Goal: Communication & Community: Answer question/provide support

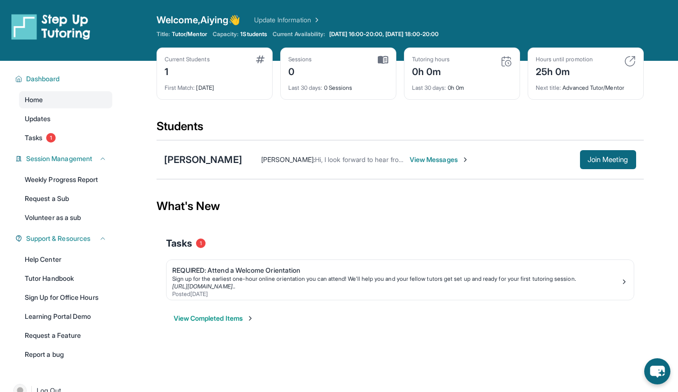
click at [414, 159] on span "View Messages" at bounding box center [438, 160] width 59 height 10
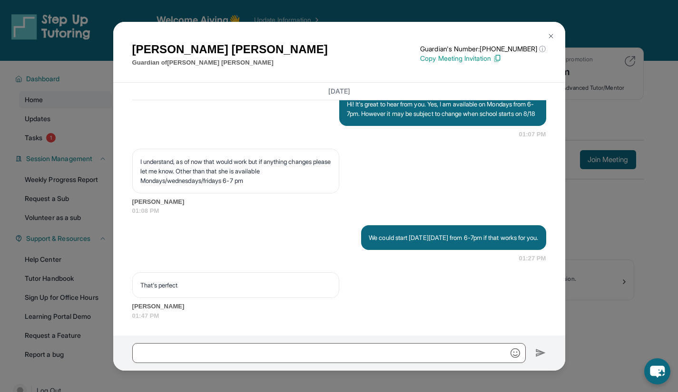
scroll to position [61, 0]
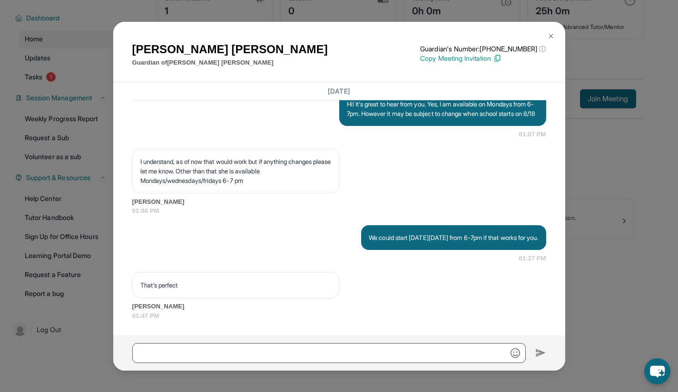
click at [548, 31] on button at bounding box center [550, 36] width 19 height 19
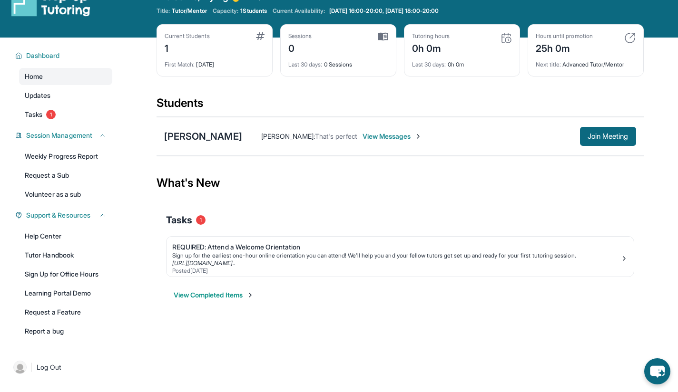
scroll to position [19, 0]
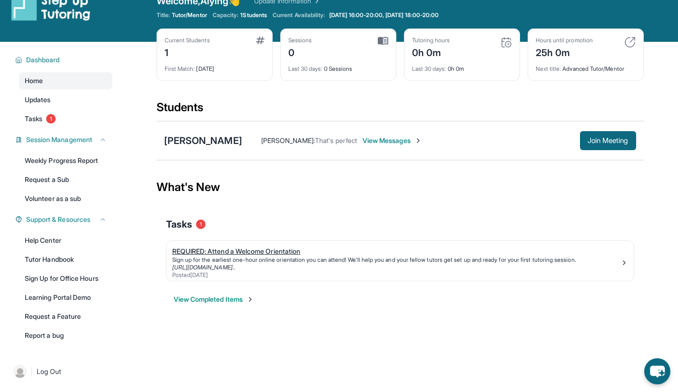
click at [249, 280] on link "REQUIRED: Attend a Welcome Orientation Sign up for the earliest one-hour online…" at bounding box center [399, 261] width 467 height 40
click at [195, 143] on div "[PERSON_NAME]" at bounding box center [203, 140] width 78 height 13
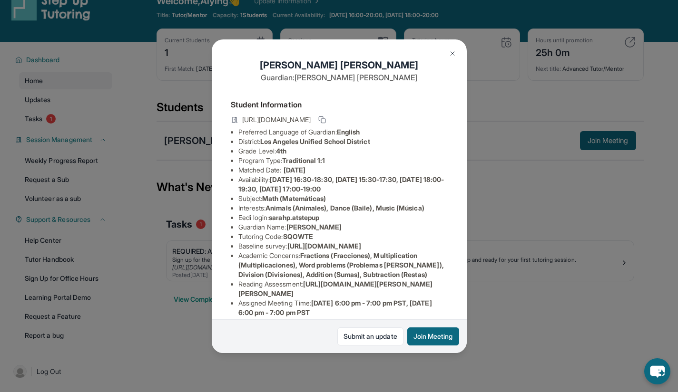
click at [374, 363] on div "[PERSON_NAME] Guardian: [PERSON_NAME] Student Information [URL][DOMAIN_NAME] Pr…" at bounding box center [339, 196] width 678 height 392
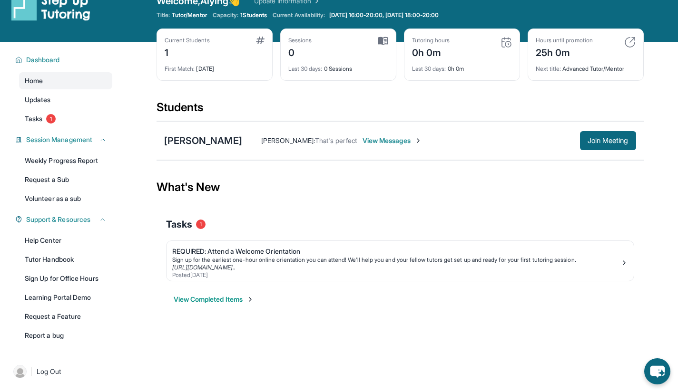
click at [235, 302] on button "View Completed Items" at bounding box center [214, 300] width 80 height 10
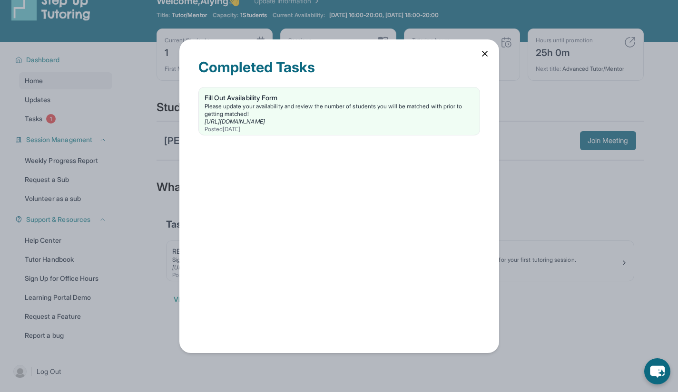
click at [481, 55] on icon at bounding box center [485, 54] width 10 height 10
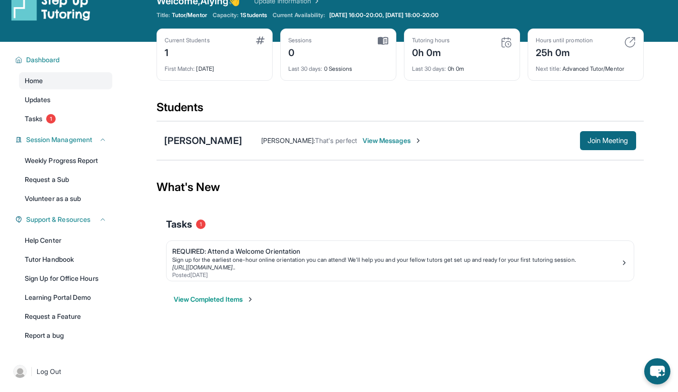
scroll to position [0, 0]
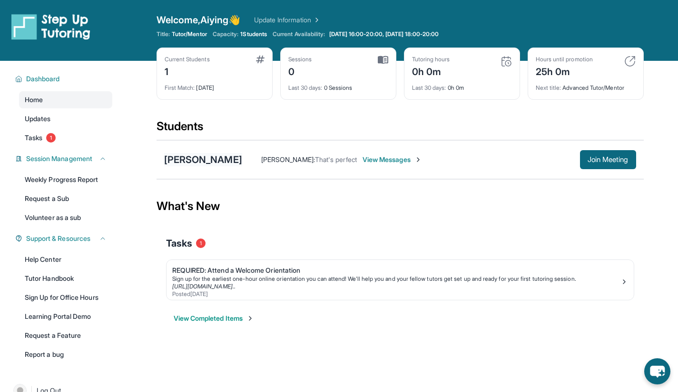
click at [195, 161] on div "[PERSON_NAME]" at bounding box center [203, 159] width 78 height 13
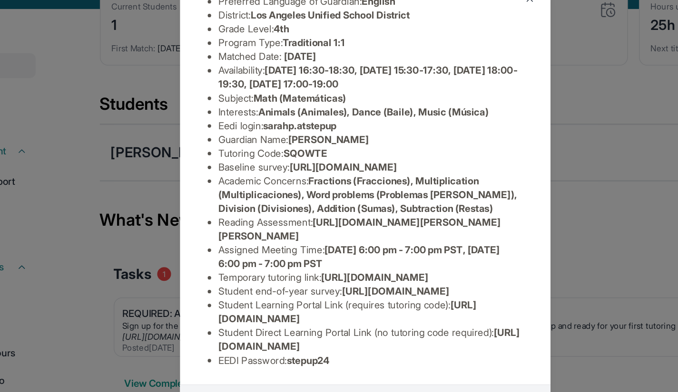
scroll to position [153, 0]
drag, startPoint x: 308, startPoint y: 169, endPoint x: 434, endPoint y: 184, distance: 126.9
click at [434, 203] on li "Reading Assessment : [URL][DOMAIN_NAME][PERSON_NAME][PERSON_NAME]" at bounding box center [342, 212] width 209 height 19
copy span "[URL][DOMAIN_NAME][PERSON_NAME][PERSON_NAME]"
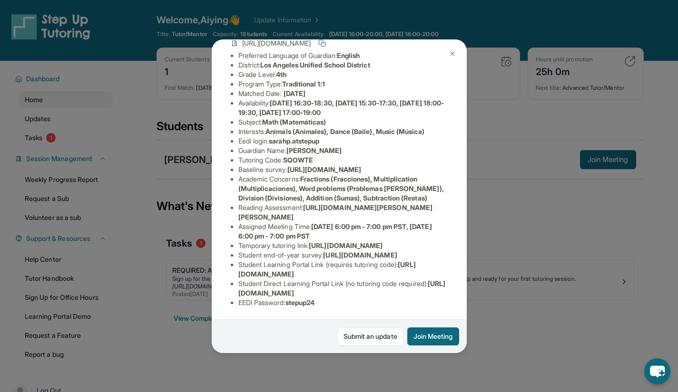
scroll to position [166, 0]
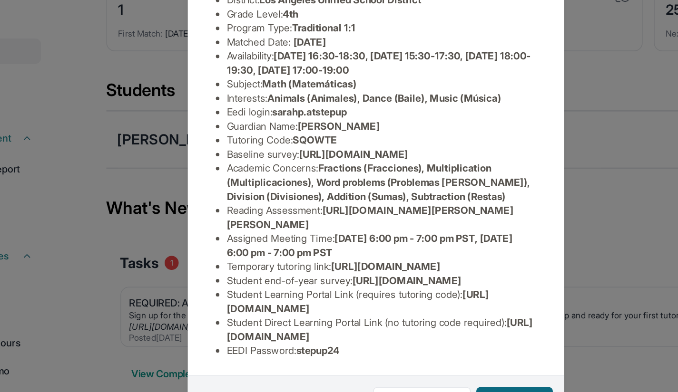
drag, startPoint x: 235, startPoint y: 212, endPoint x: 338, endPoint y: 218, distance: 103.4
click at [338, 218] on ul "Preferred Language of Guardian: English District: [GEOGRAPHIC_DATA] Unified Sch…" at bounding box center [339, 179] width 217 height 257
copy span "[URL][DOMAIN_NAME]"
drag, startPoint x: 518, startPoint y: 175, endPoint x: 436, endPoint y: 233, distance: 100.5
click at [436, 233] on div "[PERSON_NAME] Guardian: [PERSON_NAME] Student Information [URL][DOMAIN_NAME] Pr…" at bounding box center [339, 196] width 678 height 392
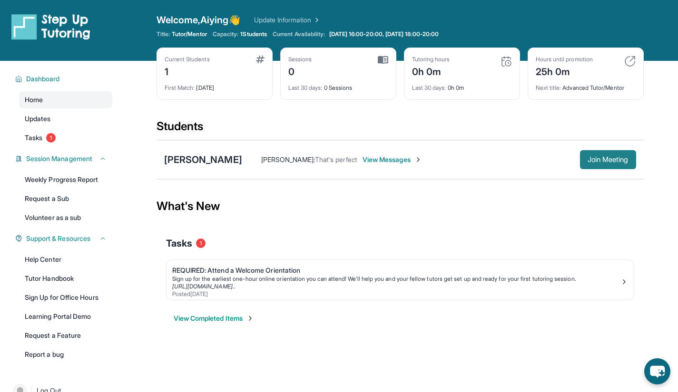
click at [601, 155] on button "Join Meeting" at bounding box center [608, 159] width 56 height 19
